Goal: Find specific page/section: Find specific page/section

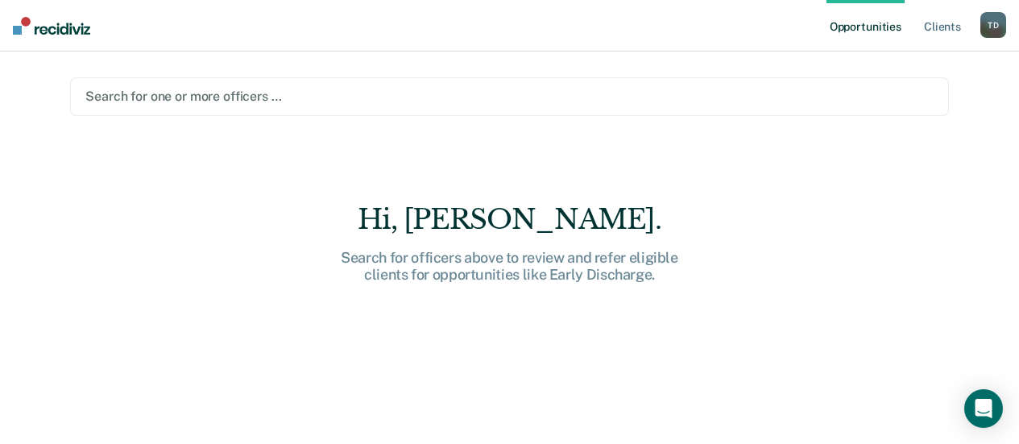
click at [189, 97] on div at bounding box center [509, 96] width 849 height 19
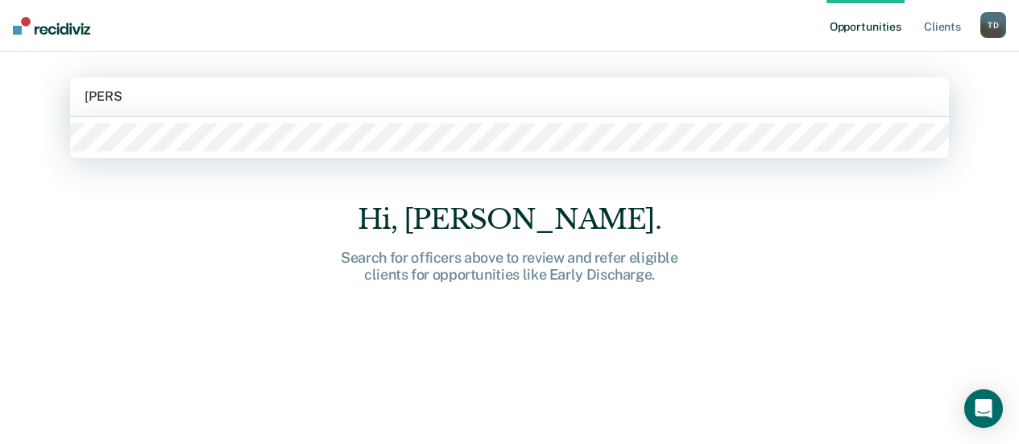
type input "dezeeu"
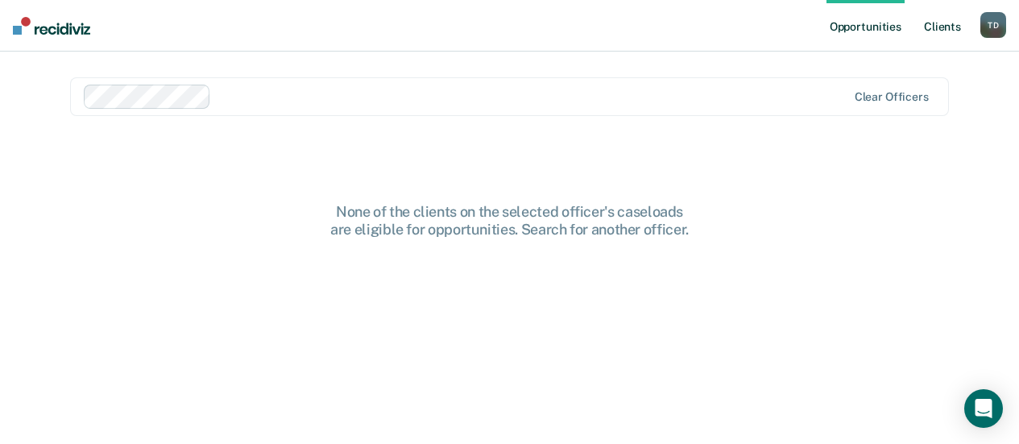
click at [953, 23] on link "Client s" at bounding box center [943, 26] width 44 height 52
